Goal: Task Accomplishment & Management: Manage account settings

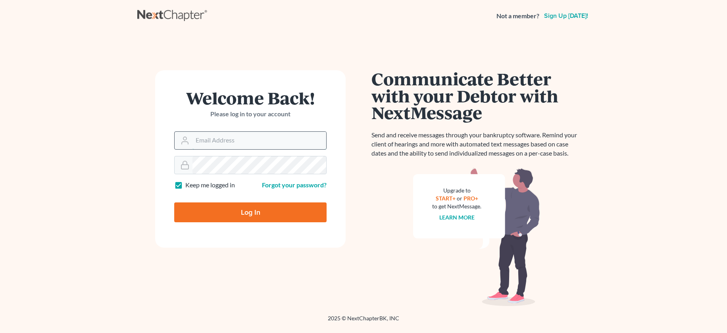
click at [242, 145] on input "Email Address" at bounding box center [259, 140] width 134 height 17
type input "lapointe@robertlapointe.com"
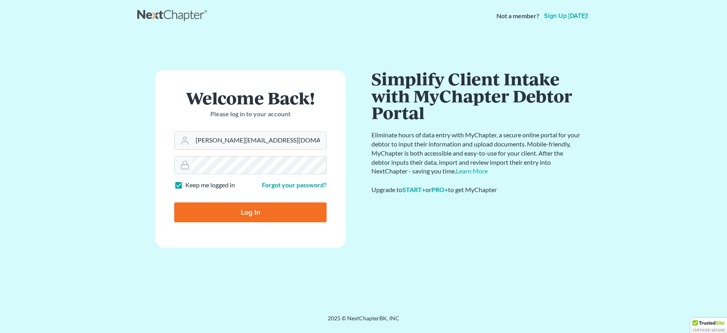
click at [174, 202] on input "Log In" at bounding box center [250, 212] width 152 height 20
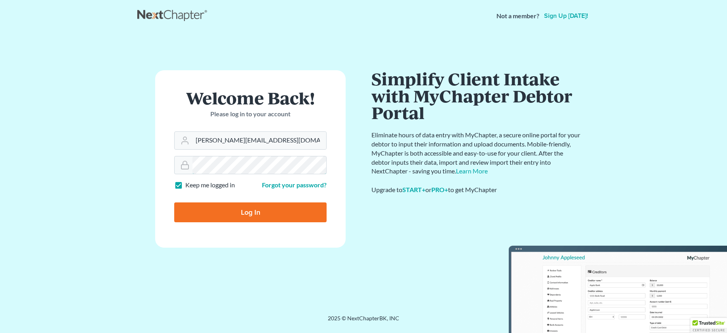
type input "Thinking..."
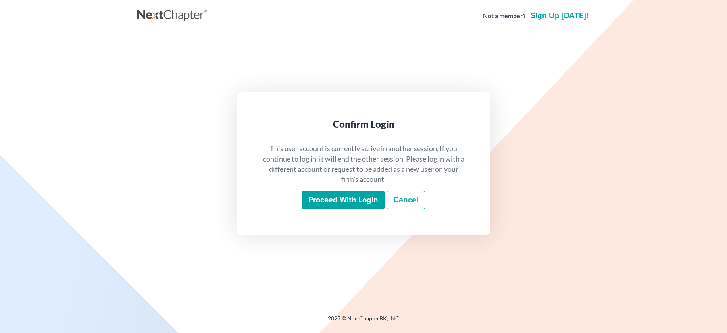
click at [362, 196] on input "Proceed with login" at bounding box center [343, 200] width 83 height 18
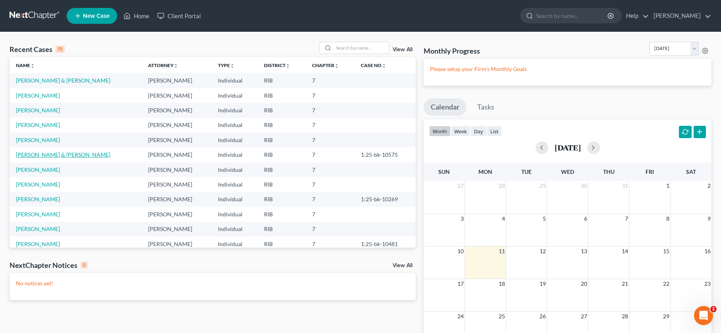
click at [57, 156] on link "[PERSON_NAME] & [PERSON_NAME]" at bounding box center [63, 154] width 94 height 7
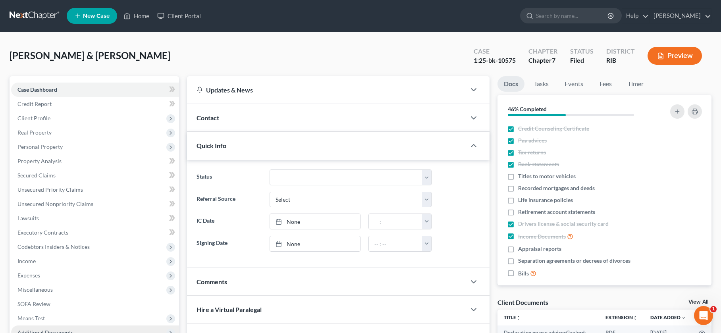
scroll to position [106, 0]
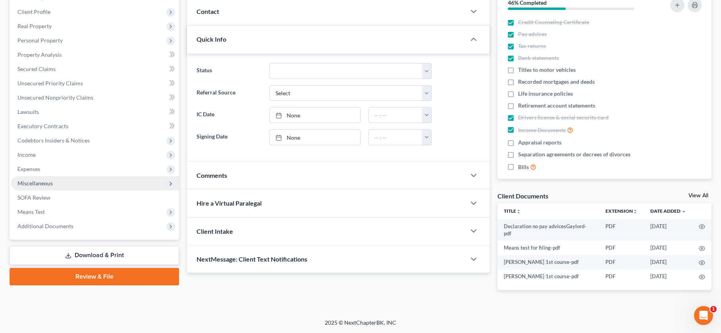
click at [72, 187] on span "Miscellaneous" at bounding box center [95, 183] width 168 height 14
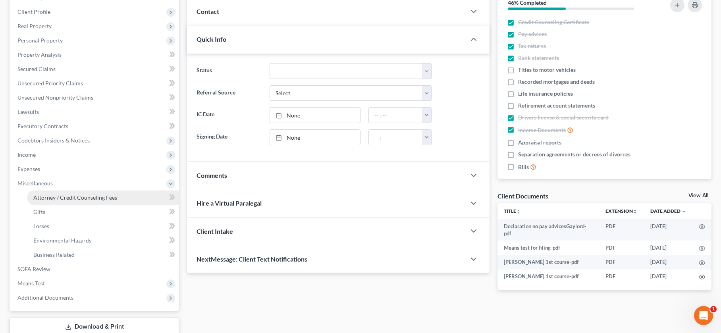
click at [69, 200] on span "Attorney / Credit Counseling Fees" at bounding box center [75, 197] width 84 height 7
select select "0"
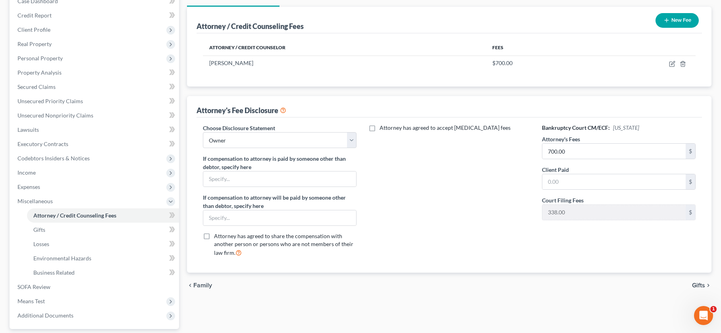
scroll to position [100, 0]
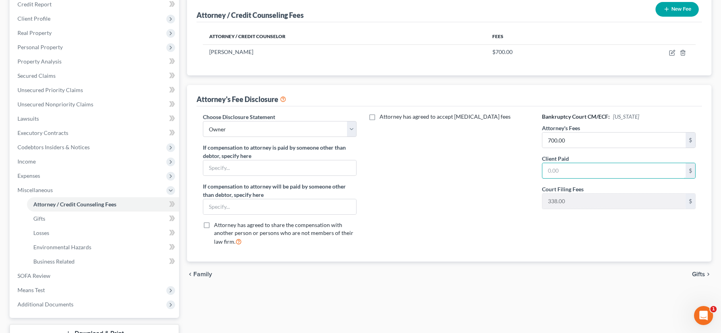
drag, startPoint x: 575, startPoint y: 167, endPoint x: 508, endPoint y: 177, distance: 67.7
click at [518, 174] on div "Choose Disclosure Statement Select Owner If compensation to attorney is paid by…" at bounding box center [449, 182] width 508 height 139
type input "70"
click at [567, 175] on input "70" at bounding box center [613, 170] width 143 height 15
drag, startPoint x: 563, startPoint y: 171, endPoint x: 557, endPoint y: 173, distance: 6.2
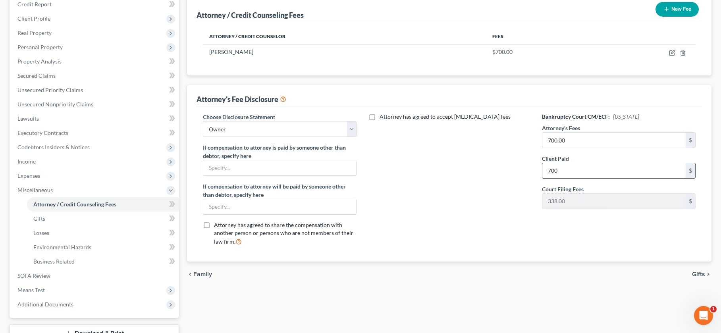
click at [562, 171] on input "700" at bounding box center [613, 170] width 143 height 15
type input "700.00"
click at [697, 273] on span "Gifts" at bounding box center [698, 274] width 13 height 6
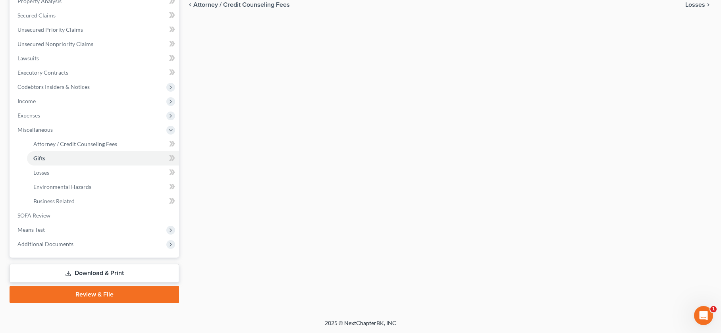
scroll to position [160, 0]
click at [127, 271] on link "Download & Print" at bounding box center [94, 273] width 169 height 19
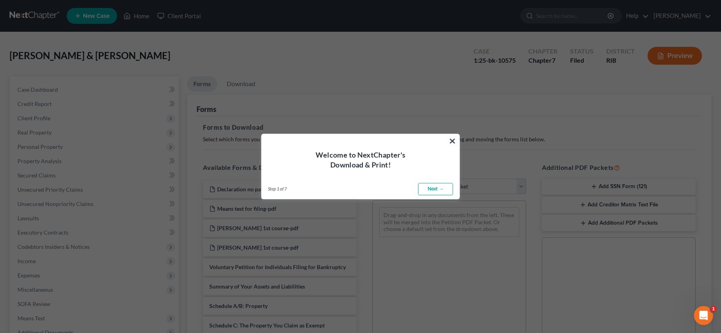
click at [429, 191] on link "Next →" at bounding box center [435, 189] width 35 height 13
select select "0"
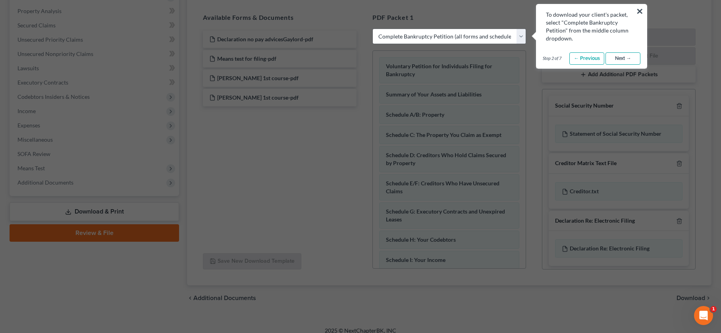
scroll to position [150, 0]
click at [639, 12] on button "×" at bounding box center [640, 11] width 8 height 13
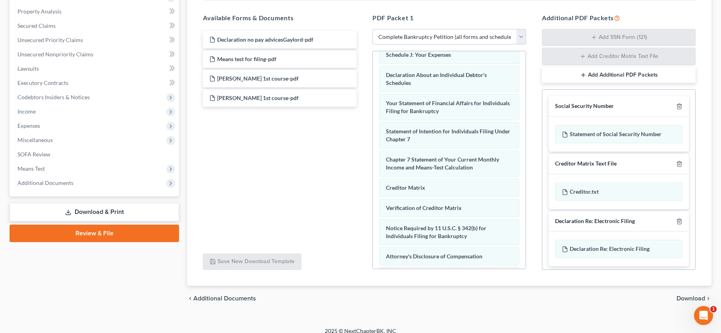
scroll to position [260, 0]
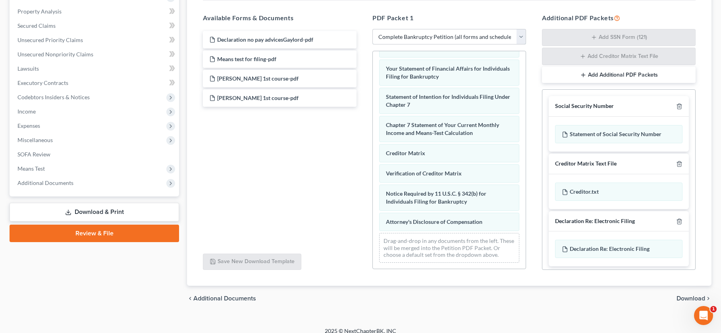
click at [518, 36] on select "Choose Default Petition PDF Packet Complete Bankruptcy Petition (all forms and …" at bounding box center [449, 37] width 154 height 16
select select
click at [372, 29] on select "Choose Default Petition PDF Packet Complete Bankruptcy Petition (all forms and …" at bounding box center [449, 37] width 154 height 16
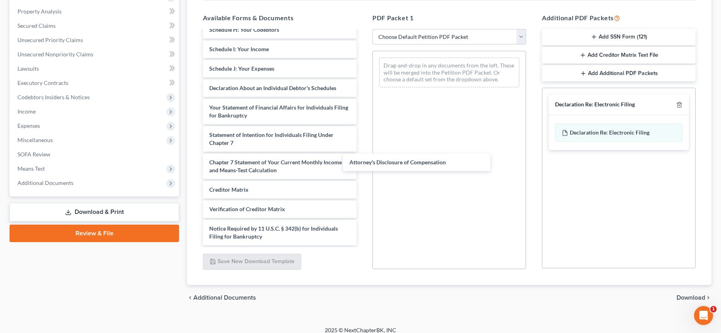
scroll to position [248, 0]
drag, startPoint x: 264, startPoint y: 233, endPoint x: 436, endPoint y: 92, distance: 222.8
click at [363, 92] on div "Attorney's Disclosure of Compensation Declaration no pay advicesGaylord-pdf Mea…" at bounding box center [279, 22] width 166 height 446
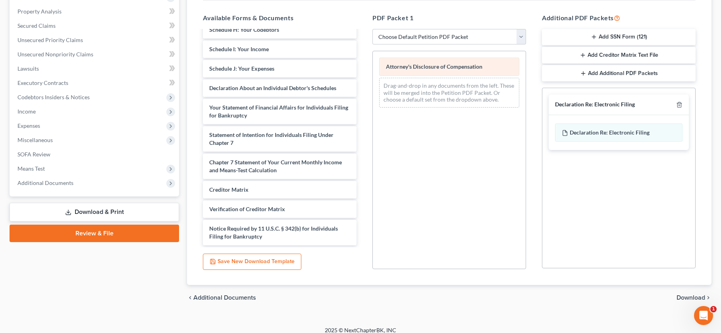
click at [437, 68] on div "Attorney's Disclosure of Compensation Drag-and-drop in any documents from the l…" at bounding box center [449, 82] width 153 height 63
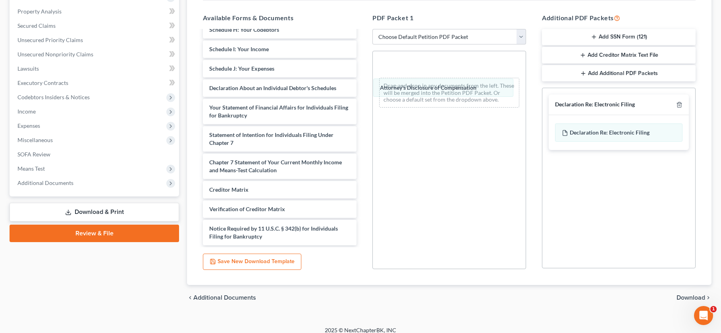
drag, startPoint x: 431, startPoint y: 94, endPoint x: 414, endPoint y: 145, distance: 53.7
click at [411, 114] on div "Attorney's Disclosure of Compensation Attorney's Disclosure of Compensation Att…" at bounding box center [449, 82] width 153 height 63
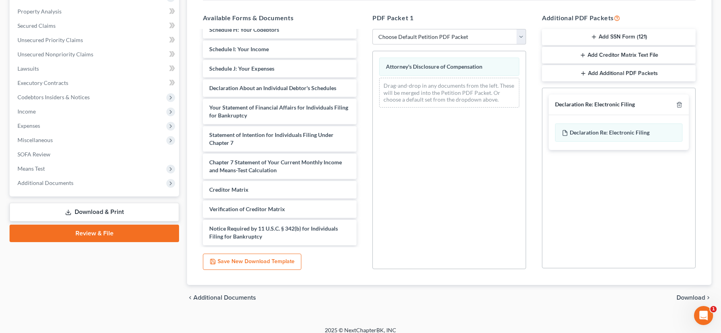
click at [127, 206] on link "Download & Print" at bounding box center [94, 212] width 169 height 19
click at [687, 293] on div "chevron_left Additional Documents Download chevron_right" at bounding box center [449, 297] width 524 height 25
click at [687, 296] on span "Download" at bounding box center [690, 297] width 29 height 6
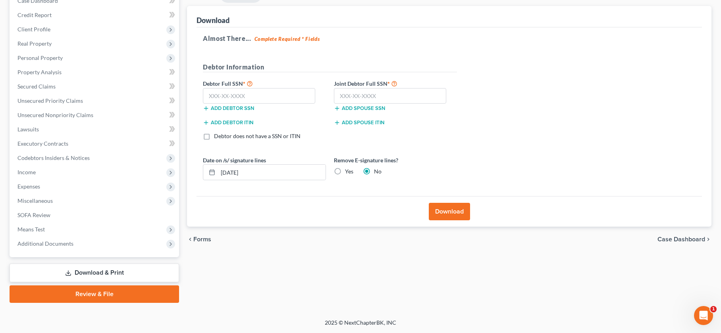
scroll to position [89, 0]
drag, startPoint x: 429, startPoint y: 201, endPoint x: 435, endPoint y: 208, distance: 8.8
click at [435, 208] on div "Download" at bounding box center [448, 211] width 505 height 31
click at [435, 208] on button "Download" at bounding box center [449, 211] width 41 height 17
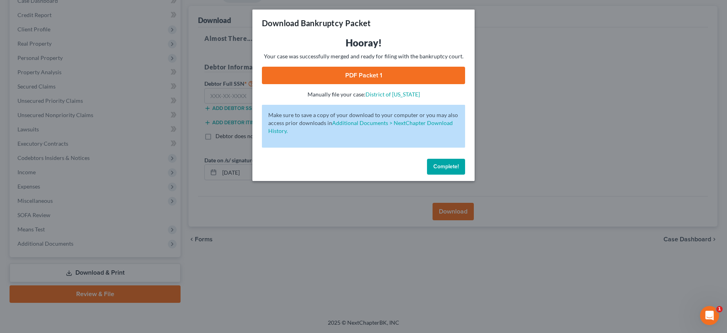
click at [369, 77] on link "PDF Packet 1" at bounding box center [363, 75] width 203 height 17
click at [447, 167] on span "Complete!" at bounding box center [445, 166] width 25 height 7
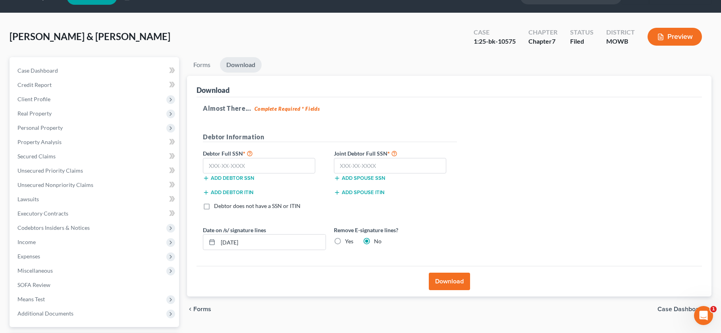
scroll to position [0, 0]
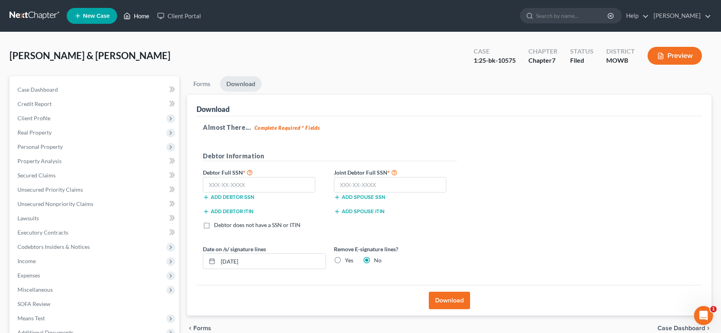
click at [142, 16] on link "Home" at bounding box center [136, 16] width 34 height 14
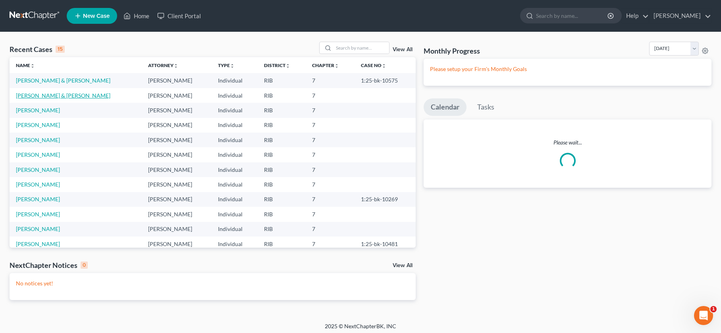
click at [61, 97] on link "Powell, Ashlee & Michael" at bounding box center [63, 95] width 94 height 7
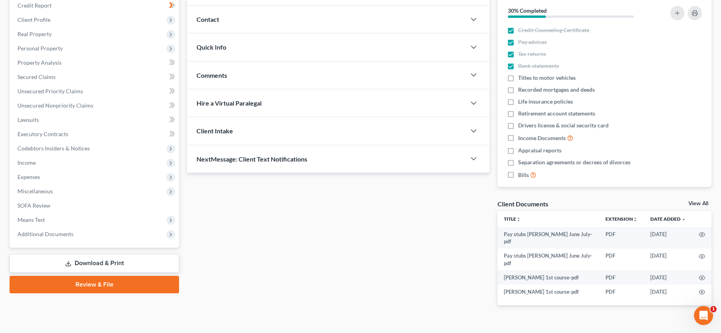
scroll to position [99, 0]
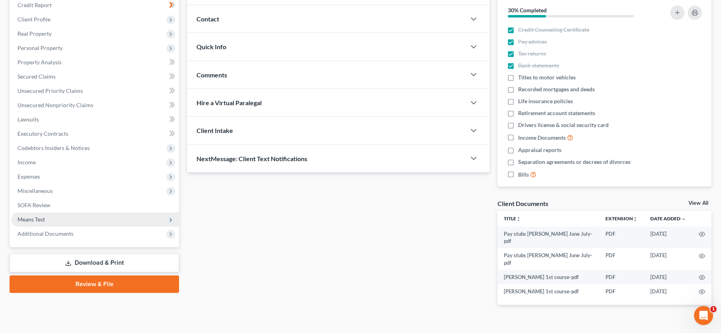
click at [64, 222] on span "Means Test" at bounding box center [95, 219] width 168 height 14
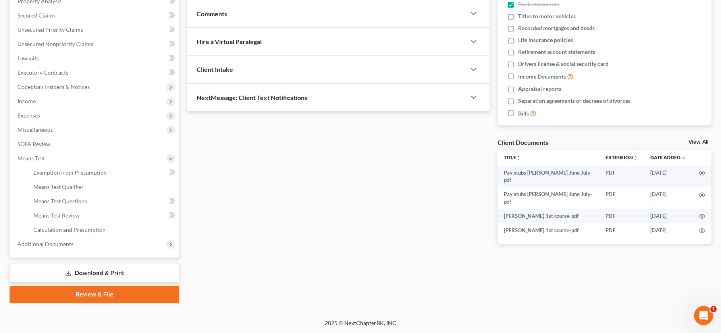
scroll to position [160, 0]
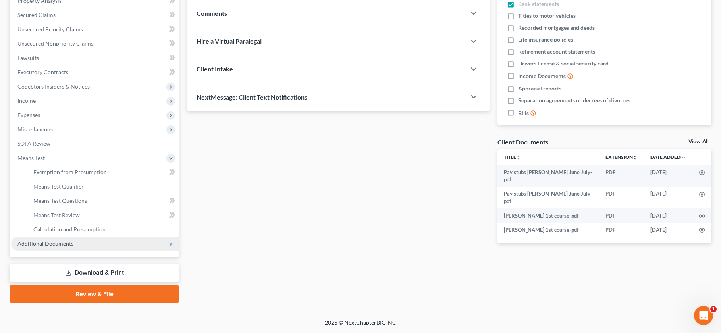
click at [64, 248] on span "Additional Documents" at bounding box center [95, 244] width 168 height 14
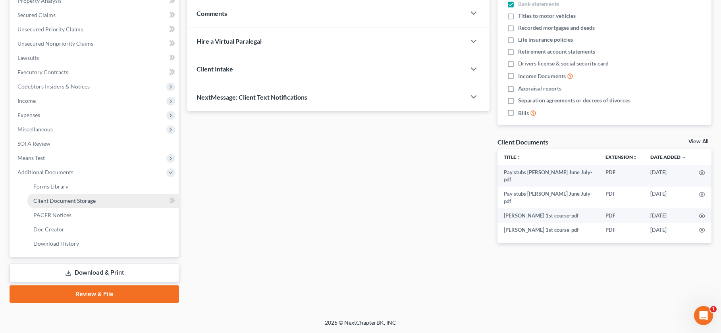
click at [57, 196] on link "Client Document Storage" at bounding box center [103, 201] width 152 height 14
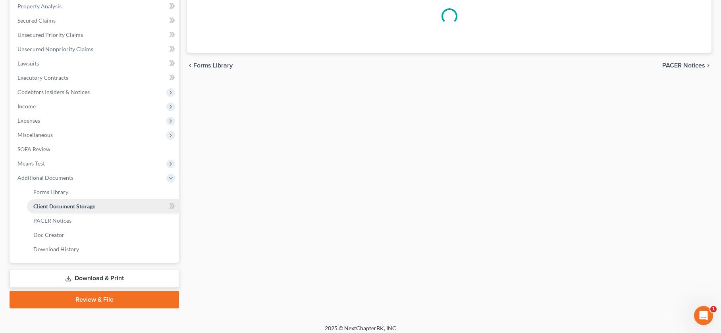
select select "0"
select select "5"
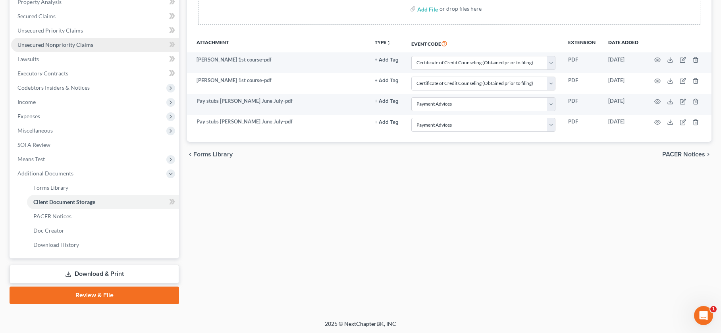
scroll to position [160, 0]
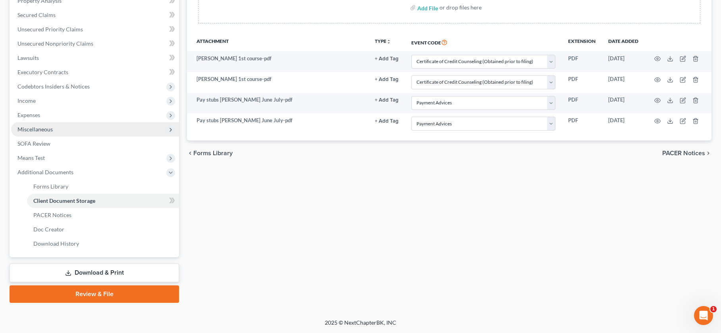
click at [24, 131] on span "Miscellaneous" at bounding box center [34, 129] width 35 height 7
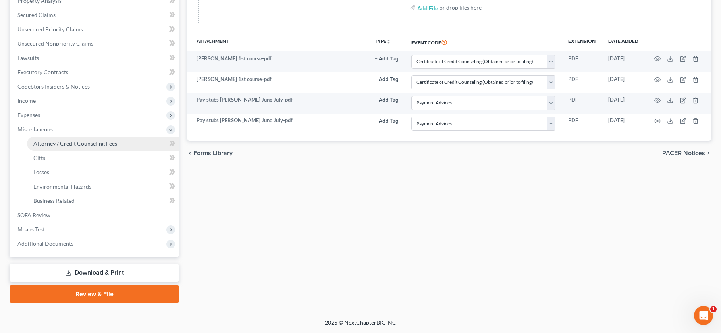
click at [75, 145] on span "Attorney / Credit Counseling Fees" at bounding box center [75, 143] width 84 height 7
select select "0"
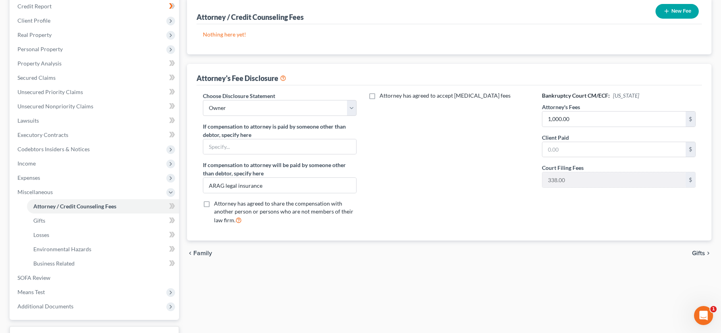
scroll to position [100, 0]
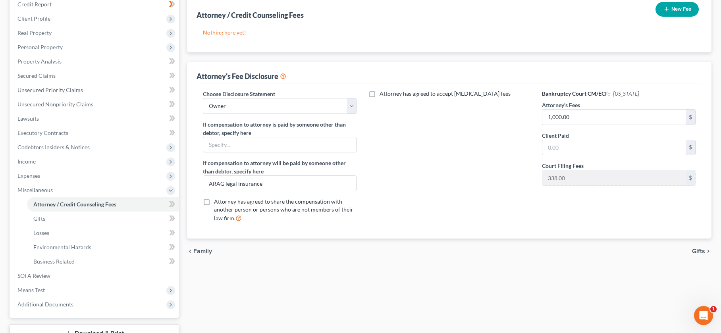
click at [684, 5] on button "New Fee" at bounding box center [676, 9] width 43 height 15
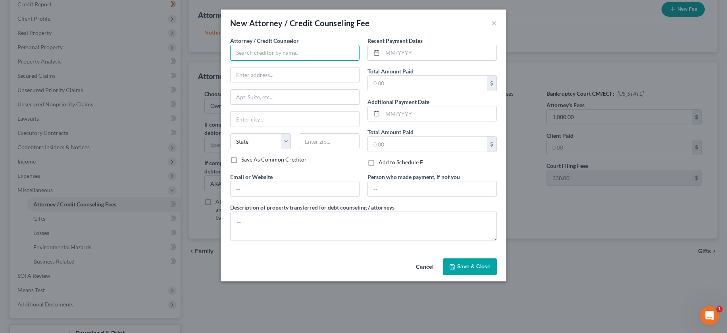
click at [271, 56] on input "text" at bounding box center [294, 53] width 129 height 16
type input "Robert Lapointe"
type input "225"
click at [420, 184] on input "text" at bounding box center [432, 188] width 129 height 15
click at [421, 268] on button "Cancel" at bounding box center [425, 267] width 30 height 16
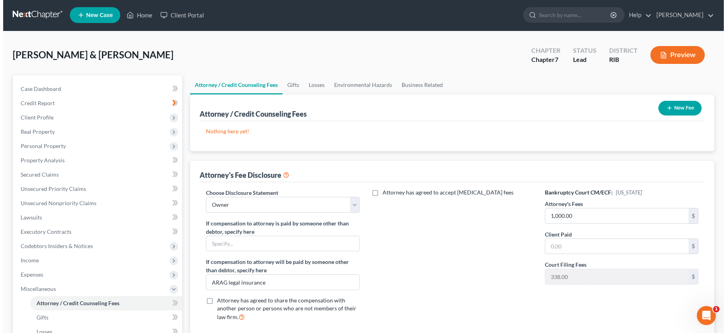
scroll to position [0, 0]
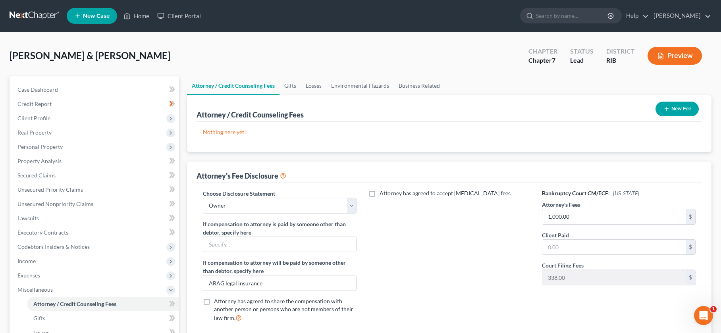
click at [668, 54] on button "Preview" at bounding box center [674, 56] width 54 height 18
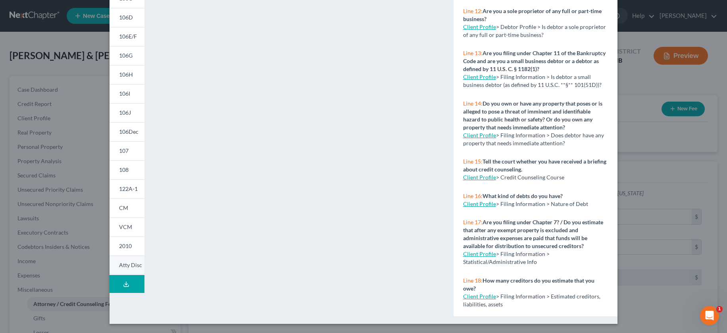
scroll to position [115, 0]
click at [119, 264] on span "Atty Disc" at bounding box center [130, 264] width 23 height 7
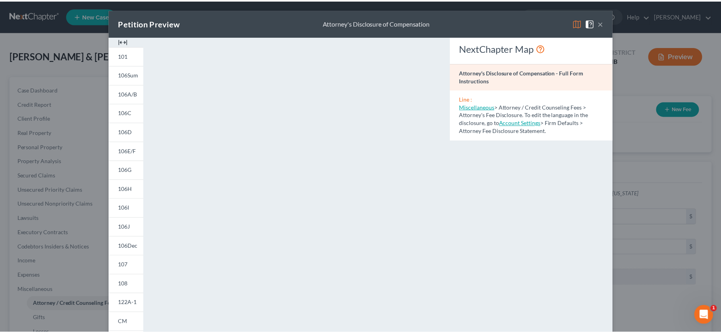
scroll to position [0, 0]
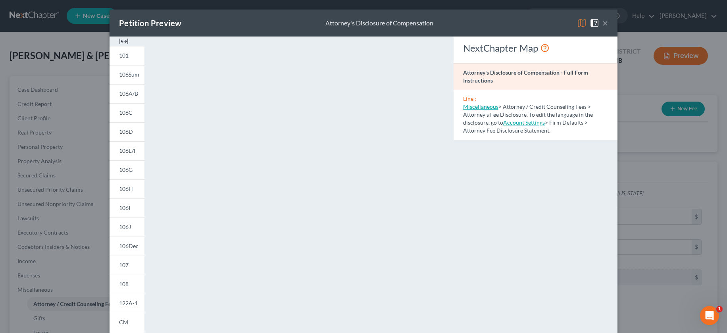
click at [603, 25] on button "×" at bounding box center [605, 23] width 6 height 10
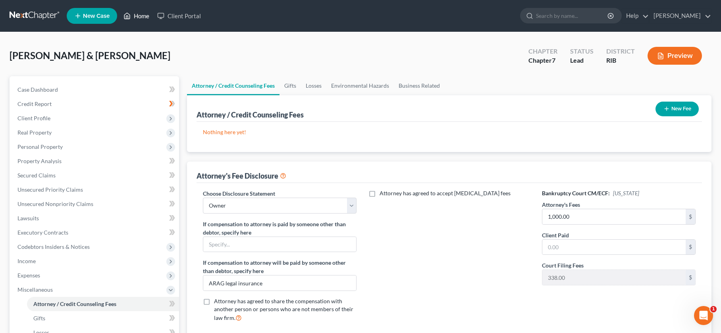
click at [139, 19] on link "Home" at bounding box center [136, 16] width 34 height 14
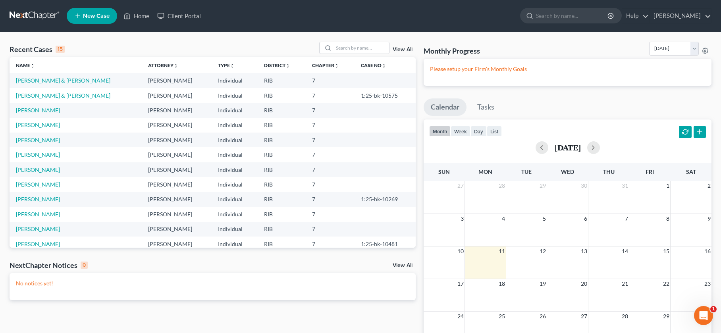
click at [88, 184] on td "Adamek, Steven" at bounding box center [76, 184] width 132 height 15
click at [20, 184] on link "Adamek, Steven" at bounding box center [38, 184] width 44 height 7
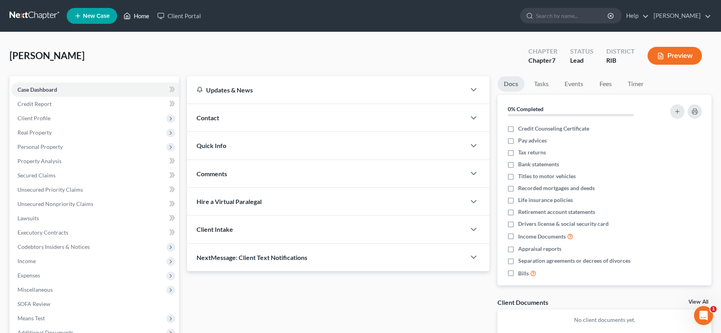
click at [131, 15] on icon at bounding box center [126, 16] width 7 height 10
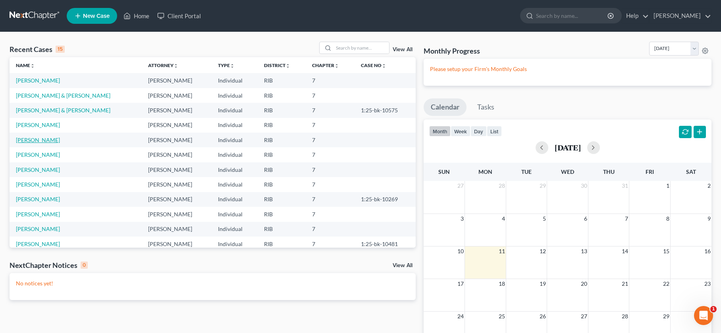
click at [34, 140] on link "Diep, Emely" at bounding box center [38, 140] width 44 height 7
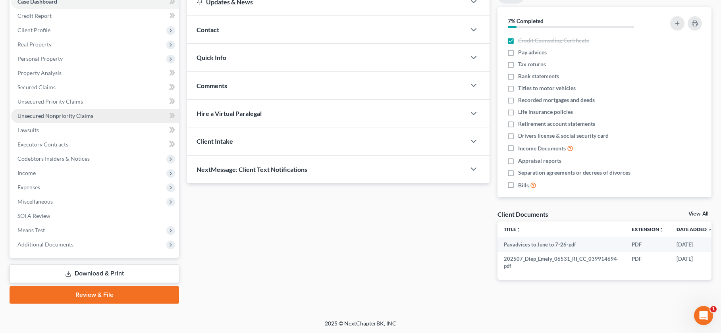
scroll to position [89, 0]
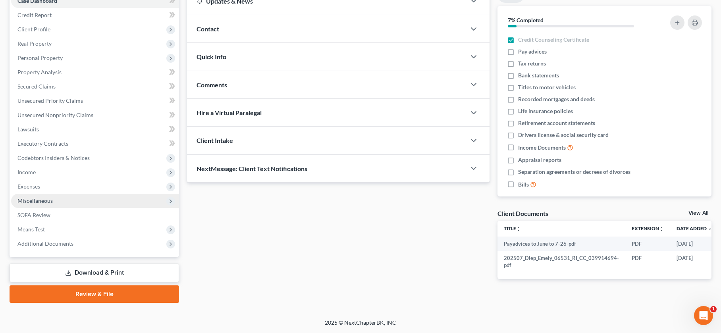
click at [48, 200] on span "Miscellaneous" at bounding box center [34, 200] width 35 height 7
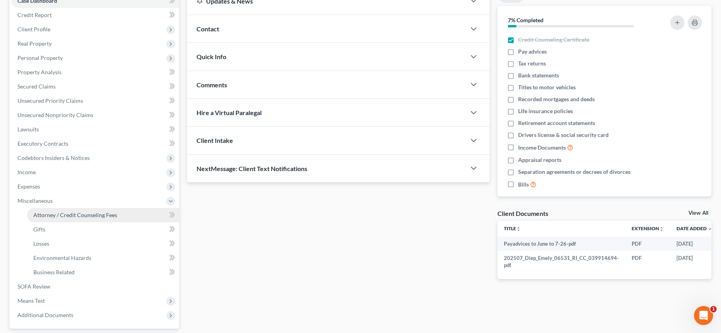
click at [48, 214] on span "Attorney / Credit Counseling Fees" at bounding box center [75, 215] width 84 height 7
select select "0"
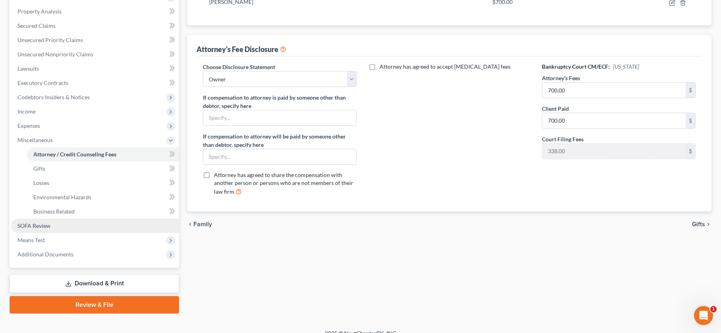
scroll to position [150, 0]
click at [56, 229] on link "SOFA Review" at bounding box center [95, 226] width 168 height 14
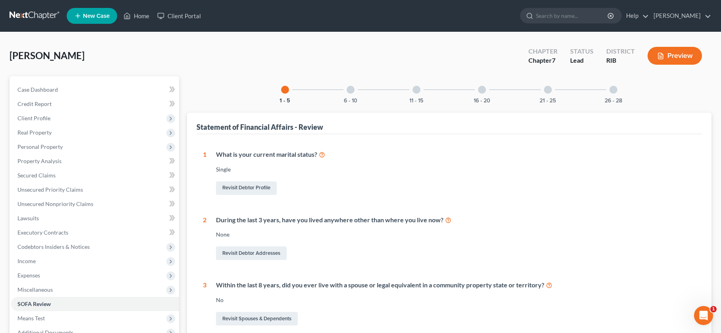
click at [479, 92] on div at bounding box center [482, 90] width 8 height 8
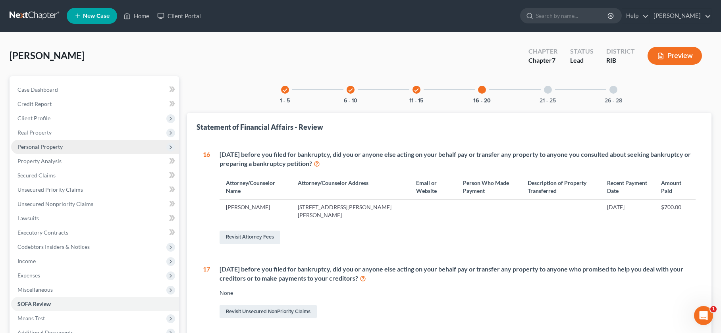
click at [45, 151] on span "Personal Property" at bounding box center [95, 147] width 168 height 14
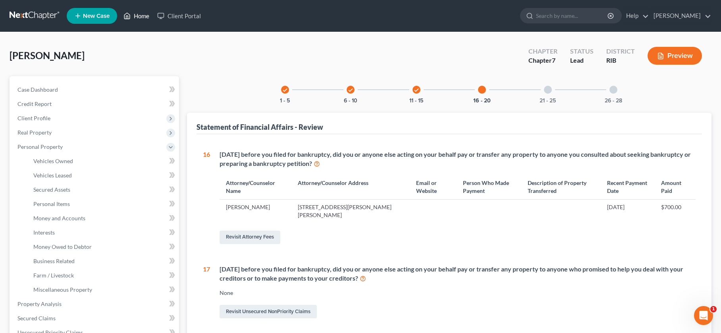
click at [140, 12] on link "Home" at bounding box center [136, 16] width 34 height 14
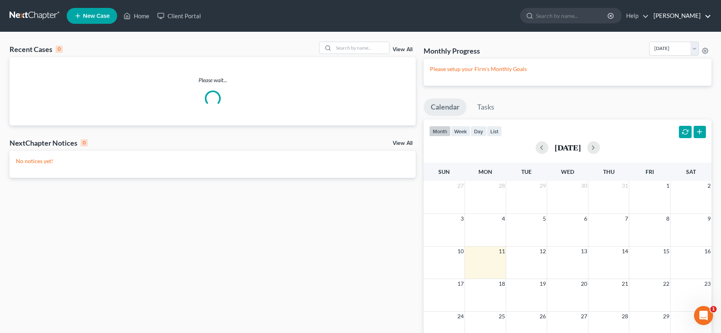
click at [684, 14] on link "Robert Lapointe" at bounding box center [680, 16] width 62 height 14
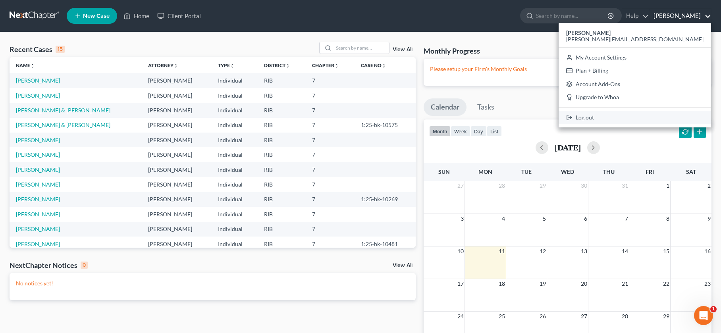
click at [641, 119] on link "Log out" at bounding box center [634, 117] width 152 height 13
